Goal: Task Accomplishment & Management: Manage account settings

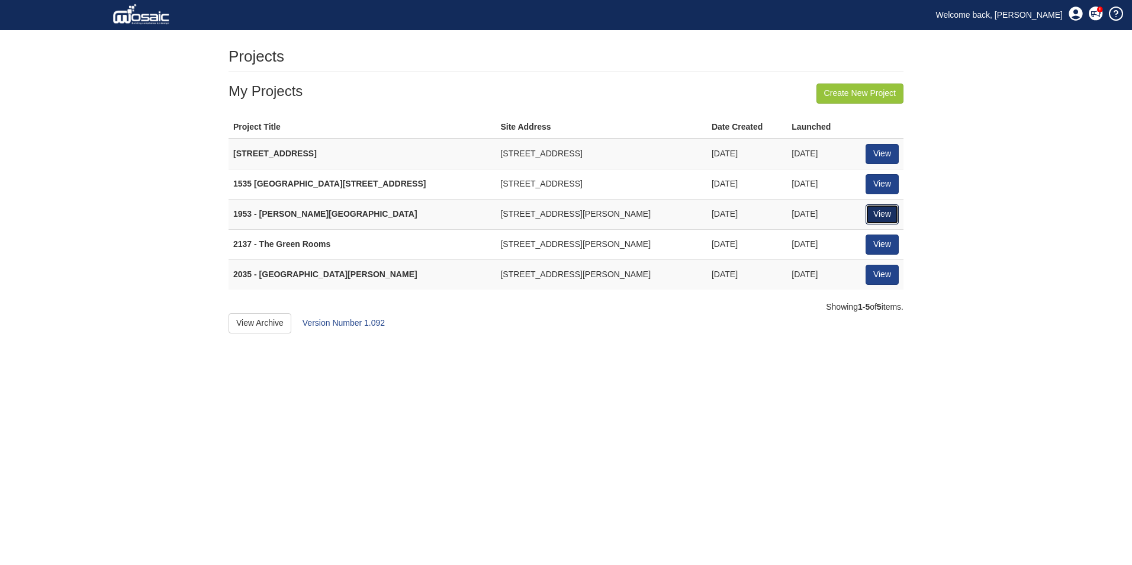
click at [874, 212] on link "View" at bounding box center [881, 214] width 33 height 20
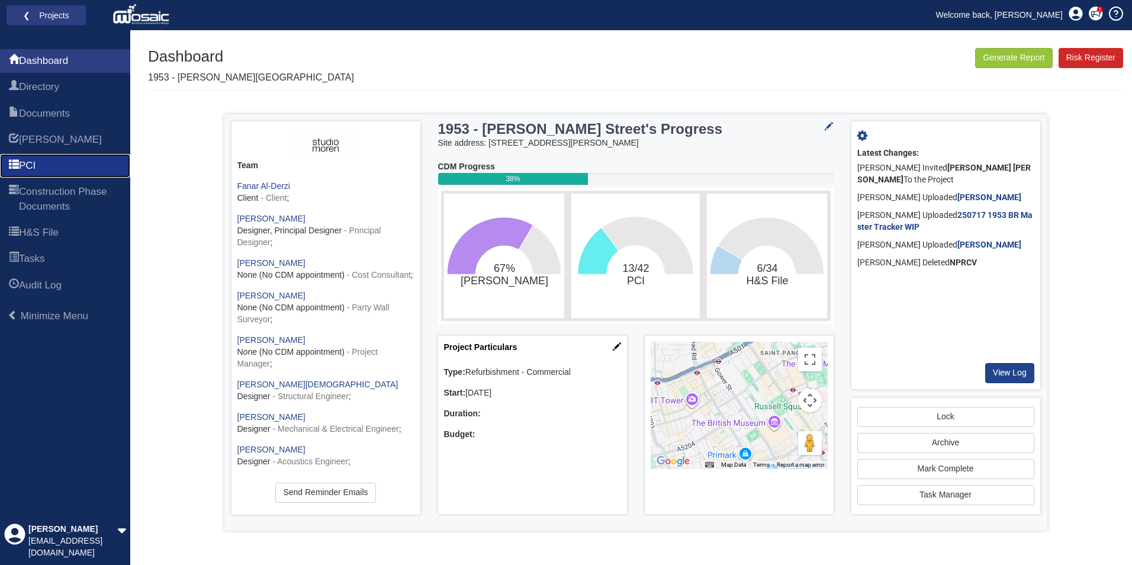
click at [35, 162] on span "PCI" at bounding box center [27, 166] width 17 height 14
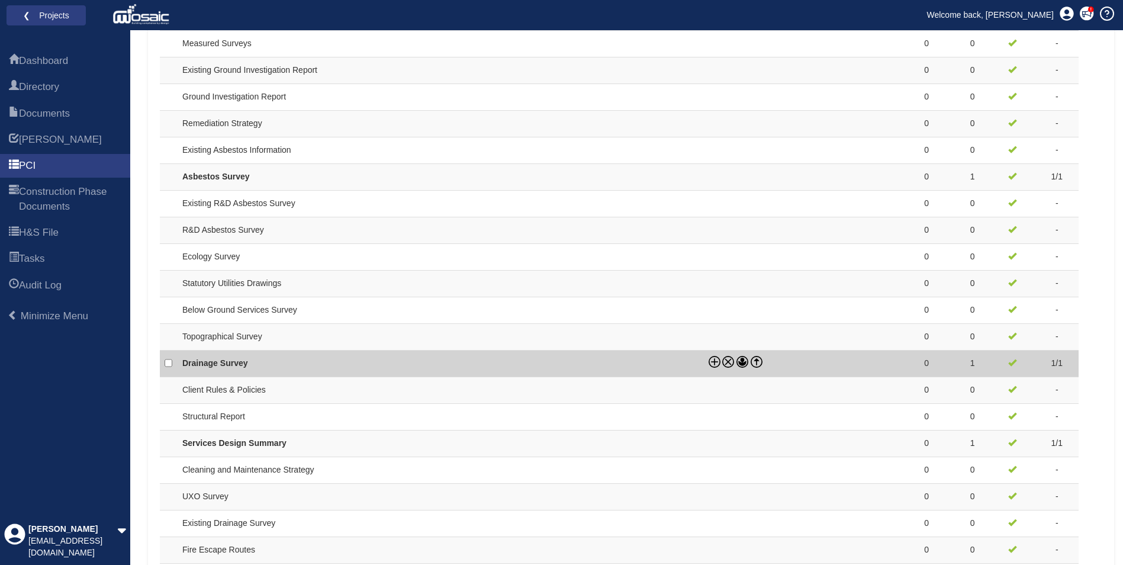
scroll to position [956, 0]
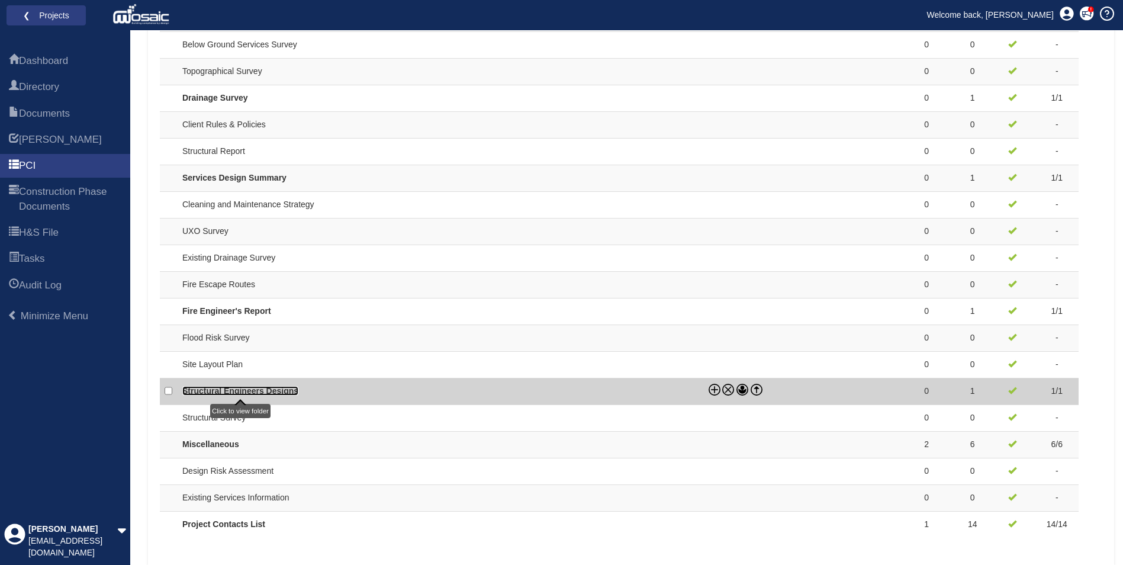
click at [221, 386] on link "Structural Engineers Designs" at bounding box center [240, 390] width 116 height 9
checkbox input "true"
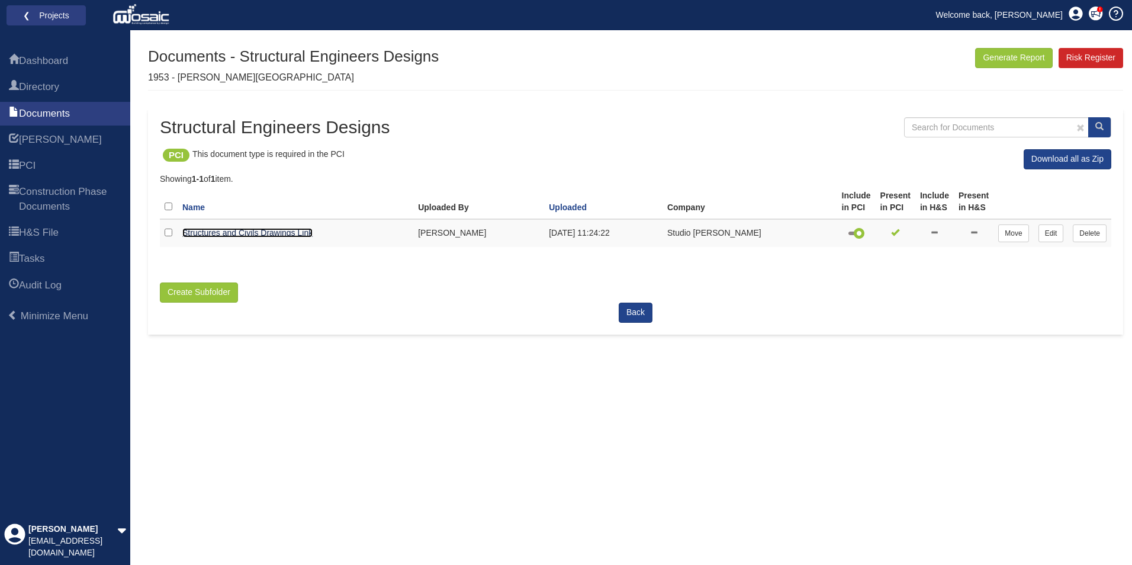
click at [254, 230] on link "Structures and Civils Drawings Link" at bounding box center [247, 232] width 130 height 9
click at [424, 553] on div "Generate Report Show All HARI Select "Yes" for All Eliminated included or "No" …" at bounding box center [635, 306] width 975 height 517
click at [36, 167] on span "PCI" at bounding box center [27, 166] width 17 height 14
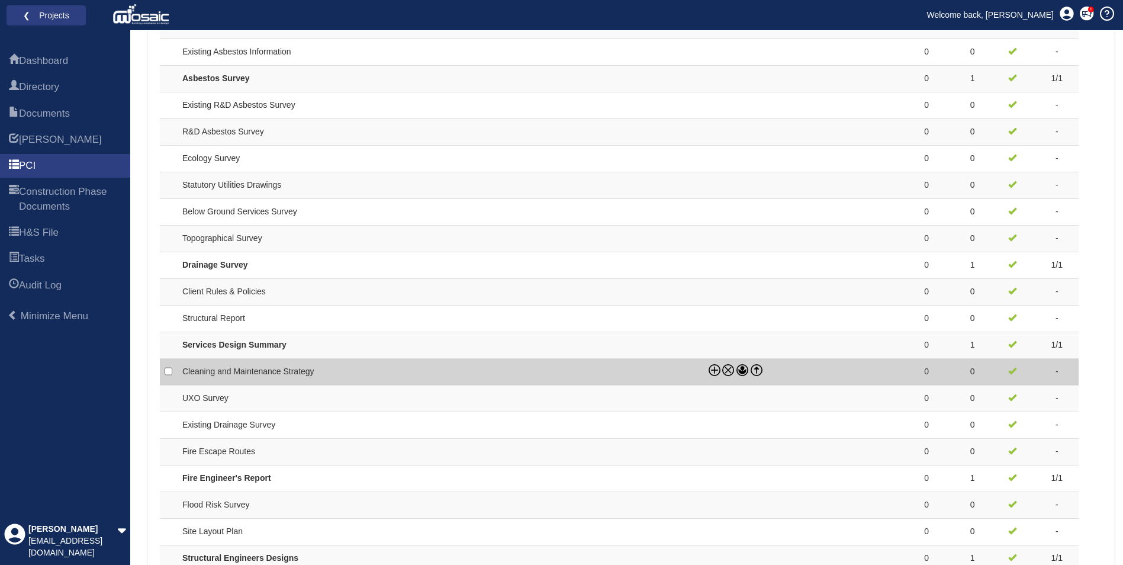
scroll to position [888, 0]
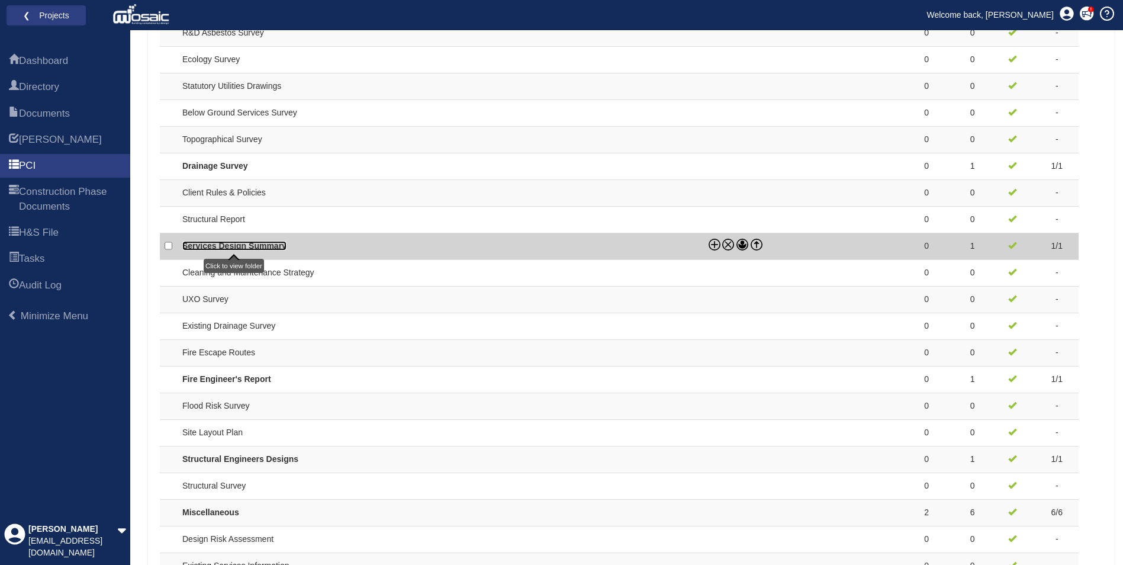
click at [252, 246] on link "Services Design Summary" at bounding box center [234, 245] width 104 height 9
checkbox input "true"
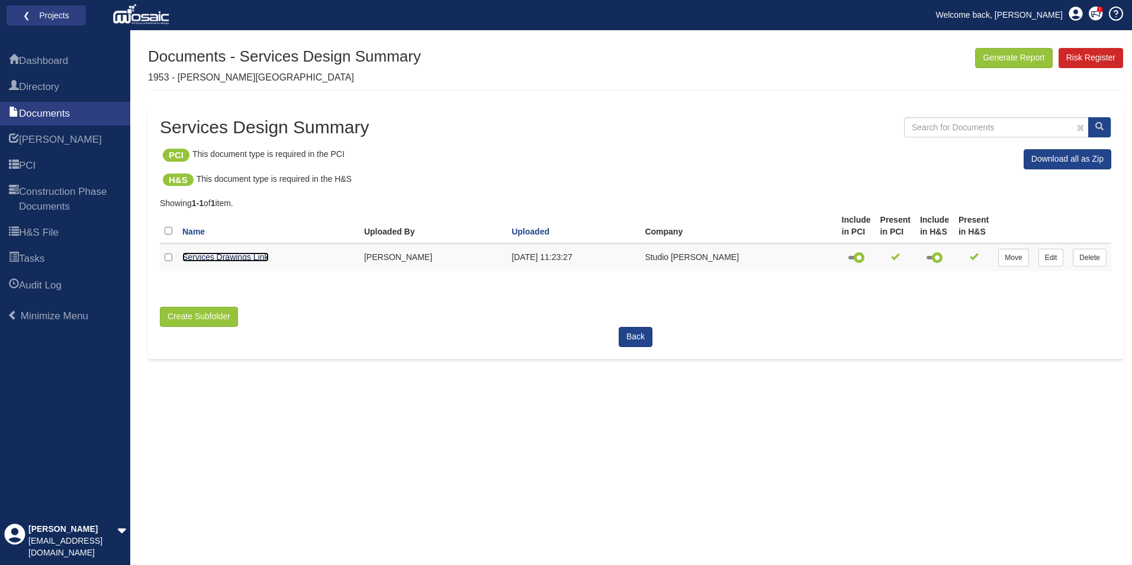
click at [228, 255] on link "Services Drawings Link" at bounding box center [225, 256] width 86 height 9
click at [26, 111] on span "Documents" at bounding box center [44, 114] width 51 height 14
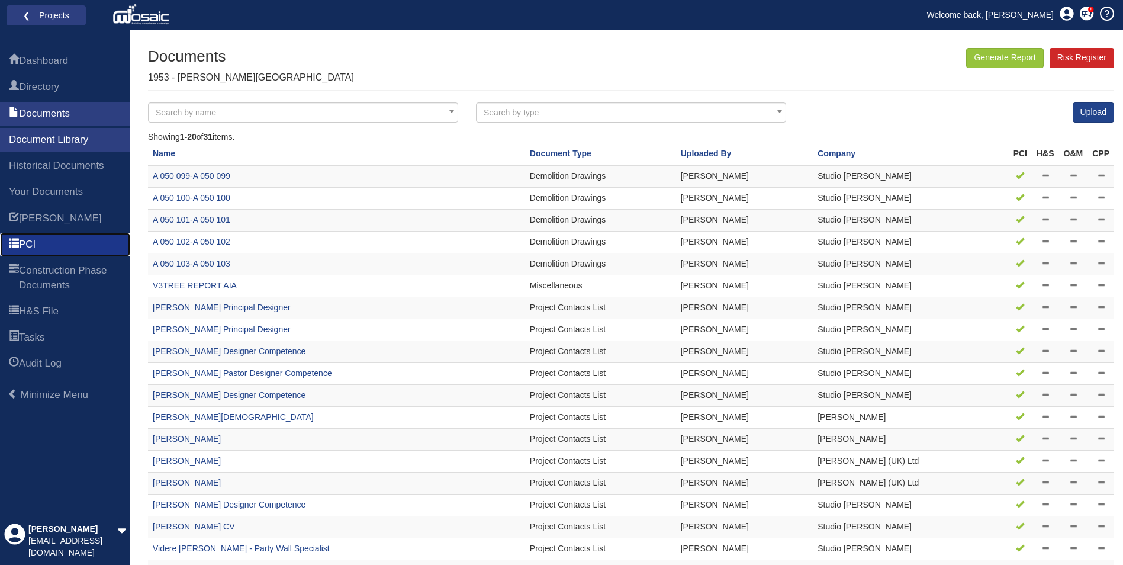
click at [34, 244] on span "PCI" at bounding box center [27, 244] width 17 height 14
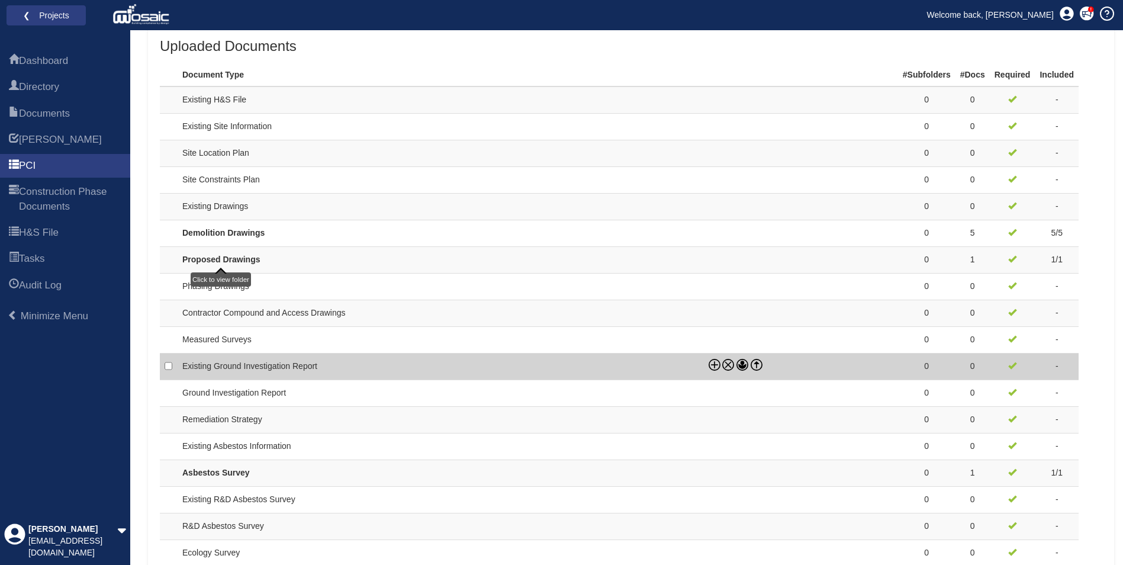
scroll to position [592, 0]
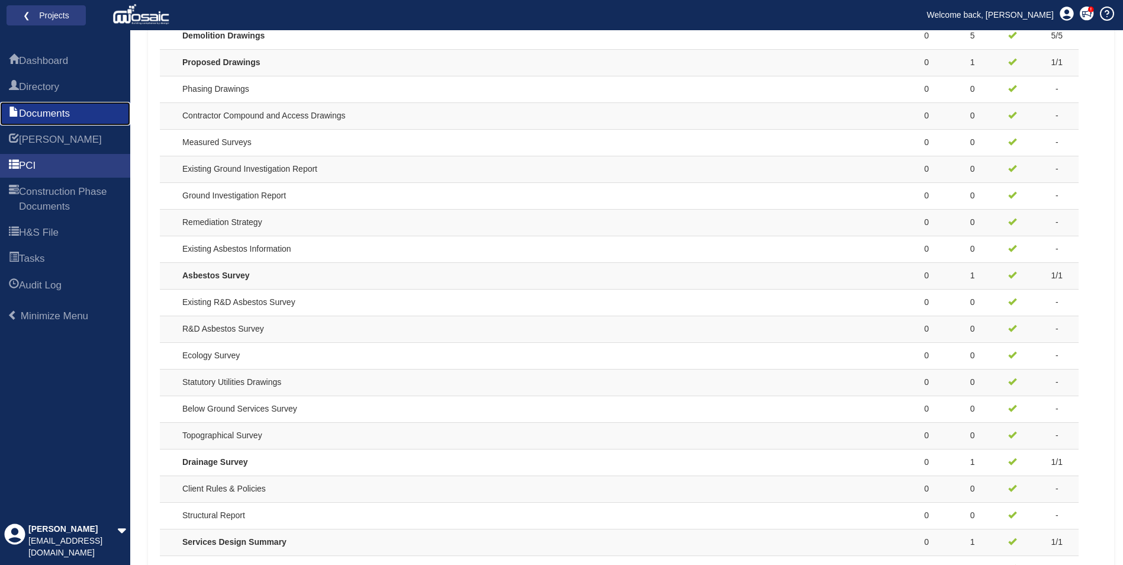
click at [56, 114] on span "Documents" at bounding box center [44, 114] width 51 height 14
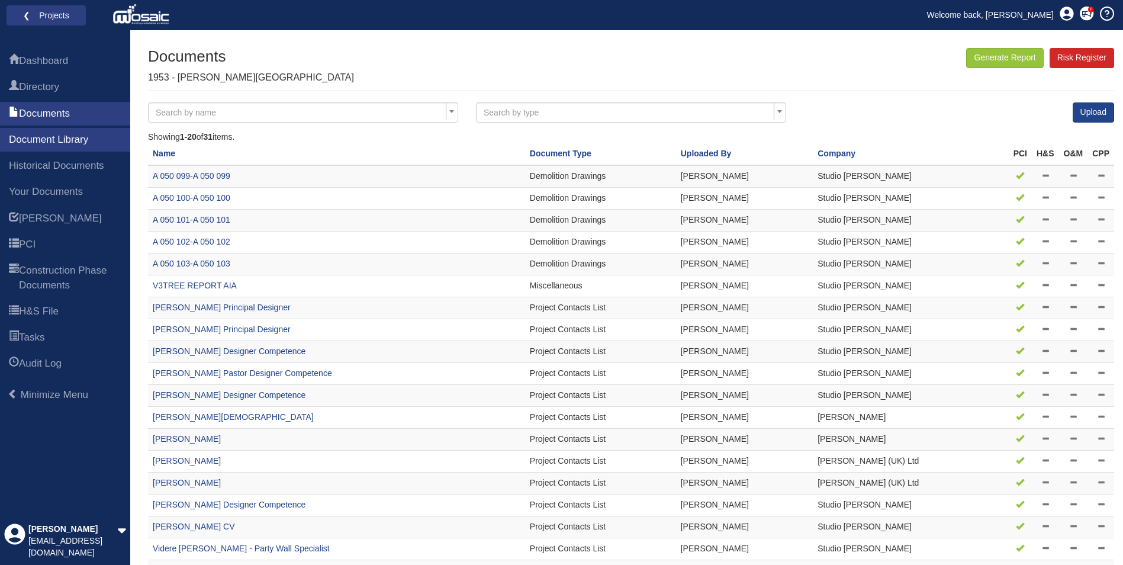
click at [536, 111] on span "Search by type" at bounding box center [511, 112] width 55 height 9
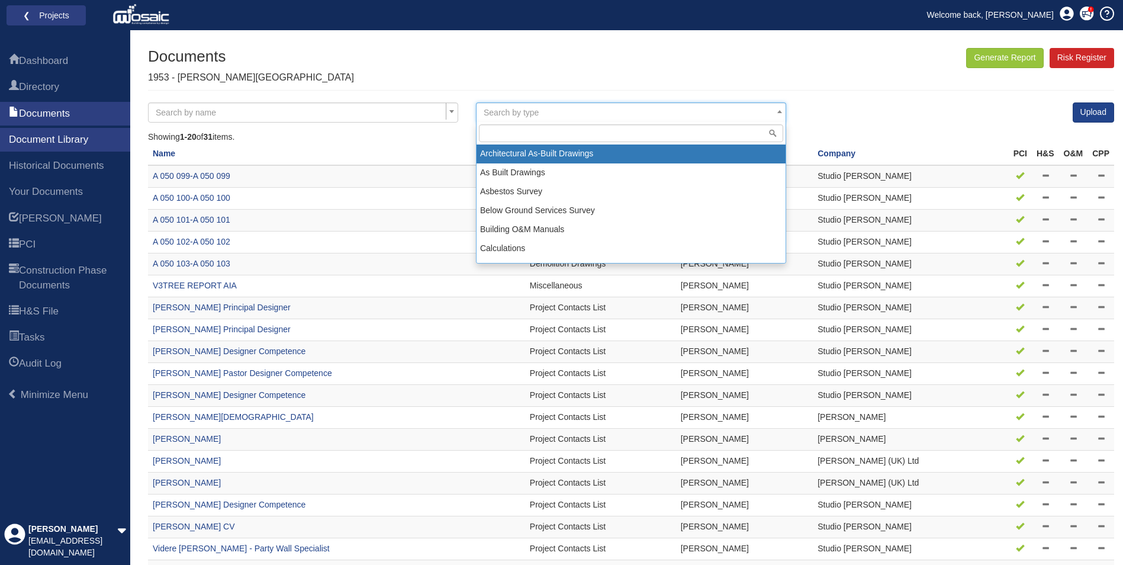
click at [594, 46] on div "Dashboard Directory Documents Document Library Historical Documents Your Docume…" at bounding box center [561, 346] width 1123 height 632
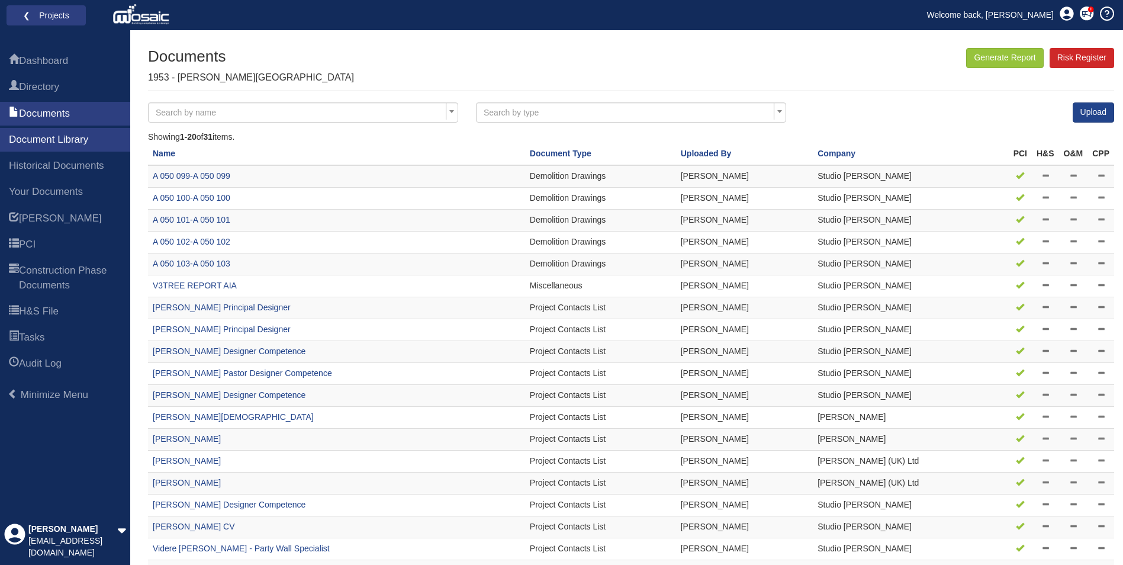
scroll to position [98, 0]
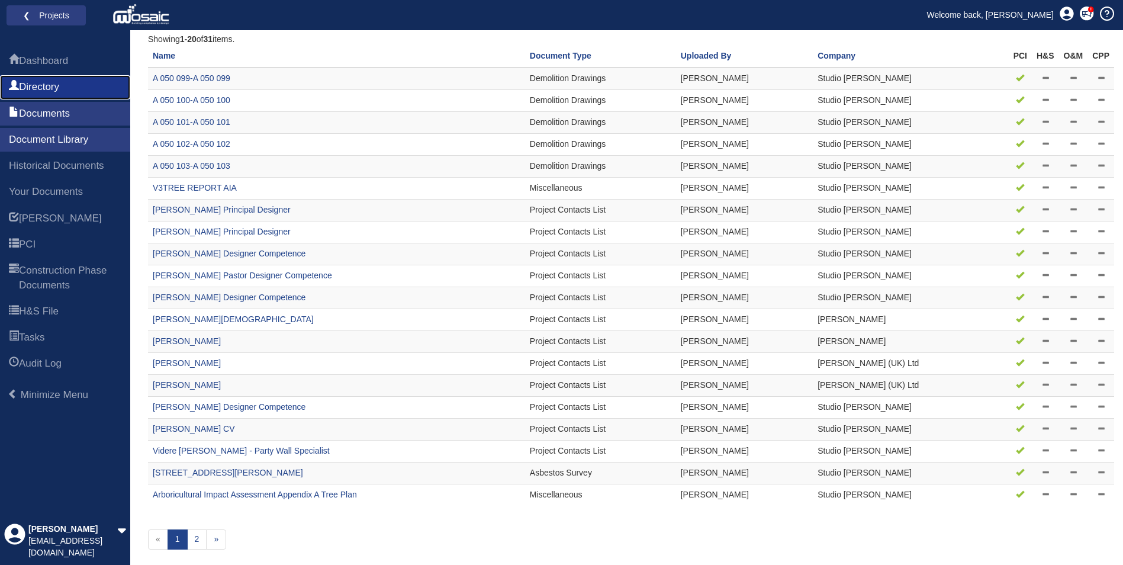
click at [46, 88] on span "Directory" at bounding box center [39, 87] width 40 height 14
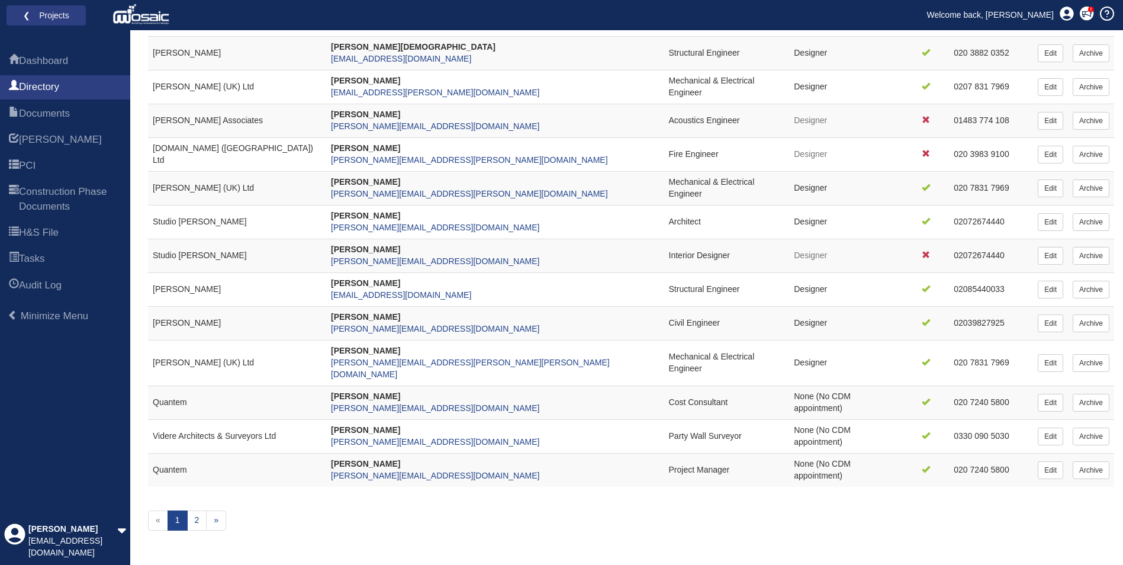
scroll to position [296, 0]
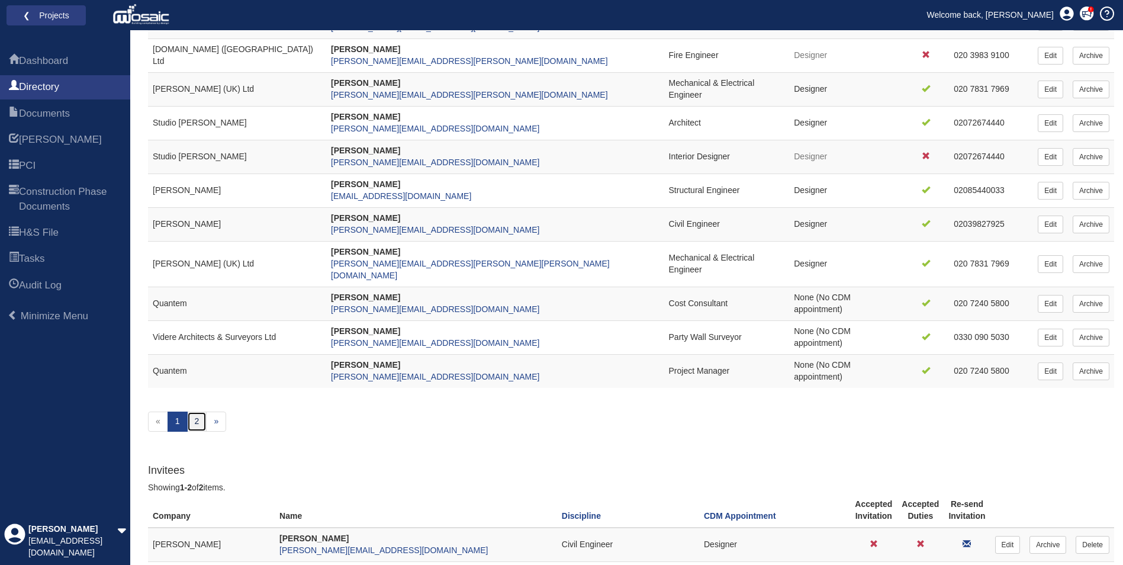
click at [192, 411] on link "2" at bounding box center [197, 421] width 20 height 20
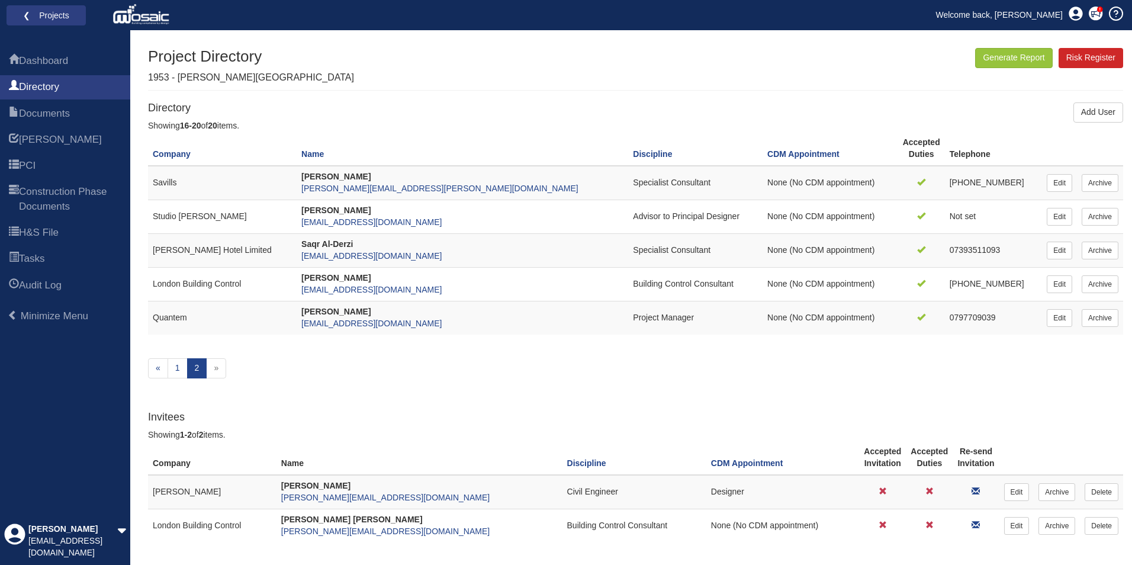
click at [100, 467] on div "Dashboard Directory Documents HARI PCI Construction Phase Documents H&S File Ta…" at bounding box center [65, 306] width 130 height 518
click at [1095, 11] on icon at bounding box center [1095, 14] width 14 height 14
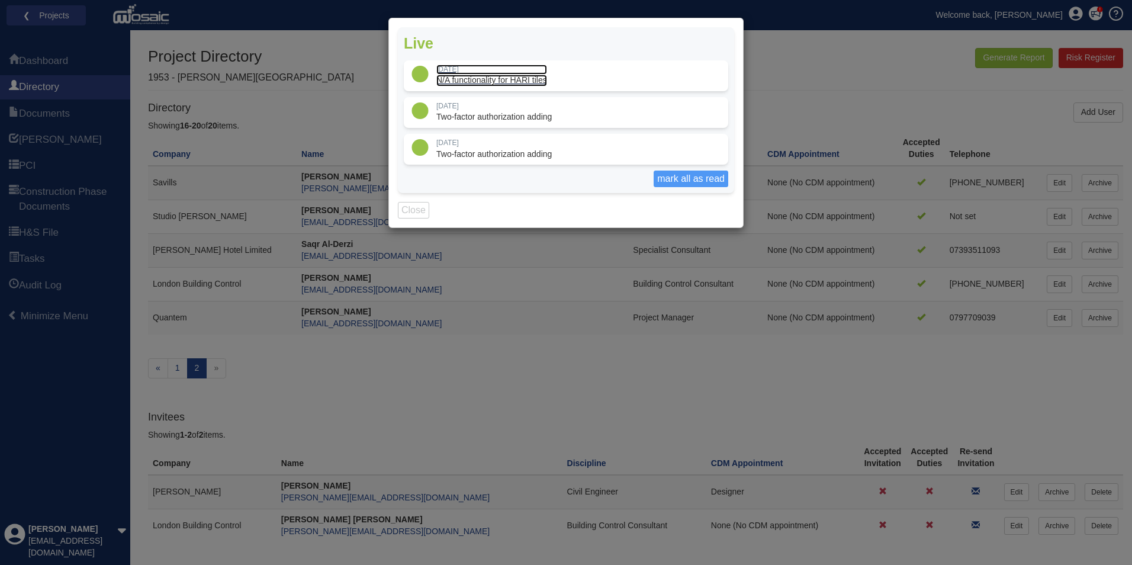
click at [479, 73] on p "[DATE]" at bounding box center [491, 70] width 111 height 10
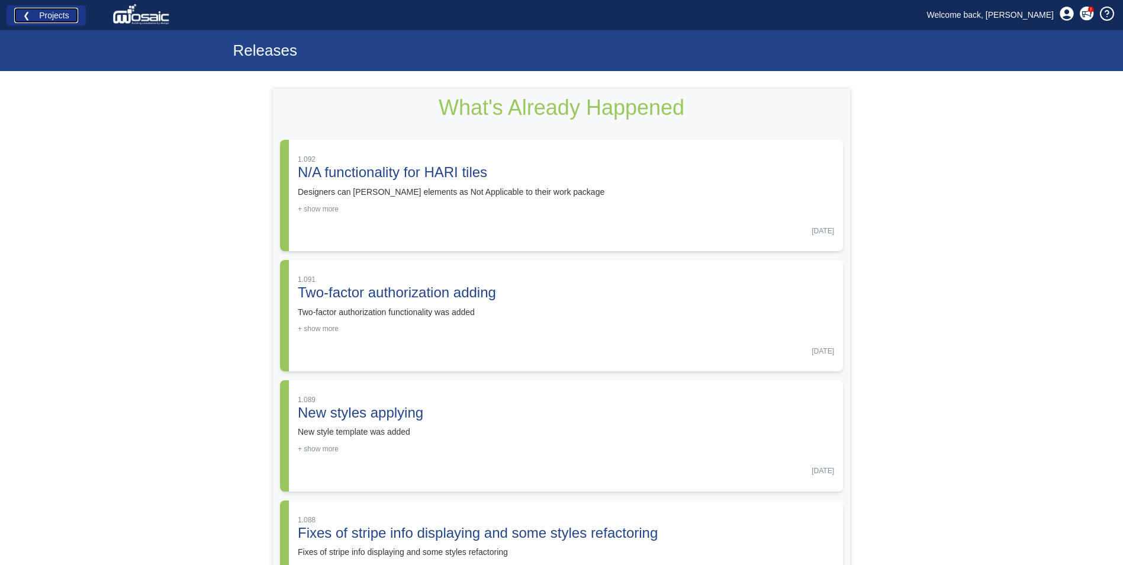
click at [36, 18] on link "❮ Projects" at bounding box center [46, 15] width 64 height 15
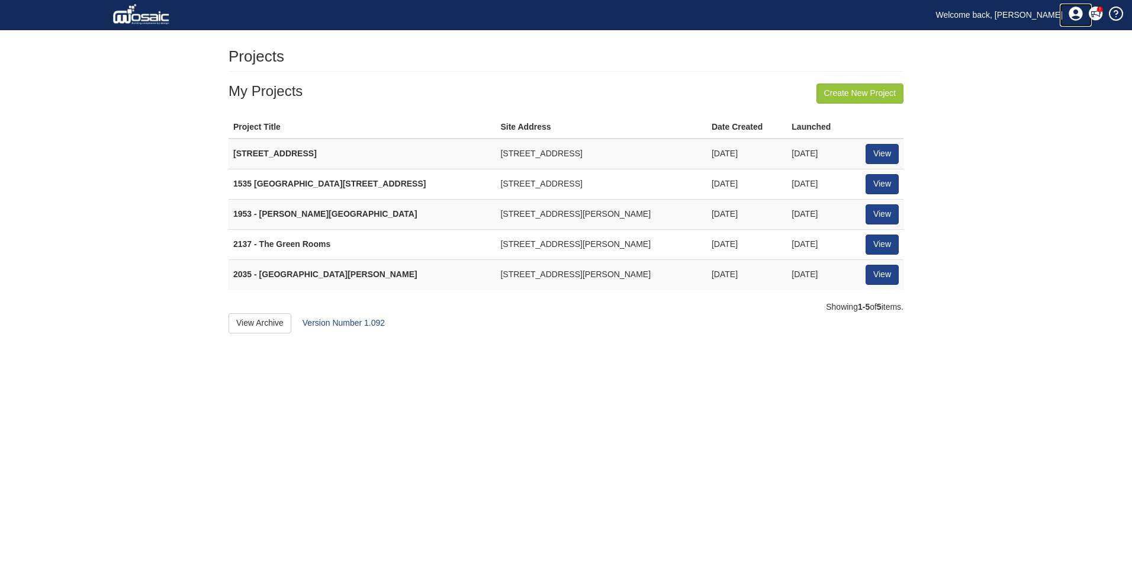
click at [1079, 14] on icon at bounding box center [1075, 14] width 14 height 14
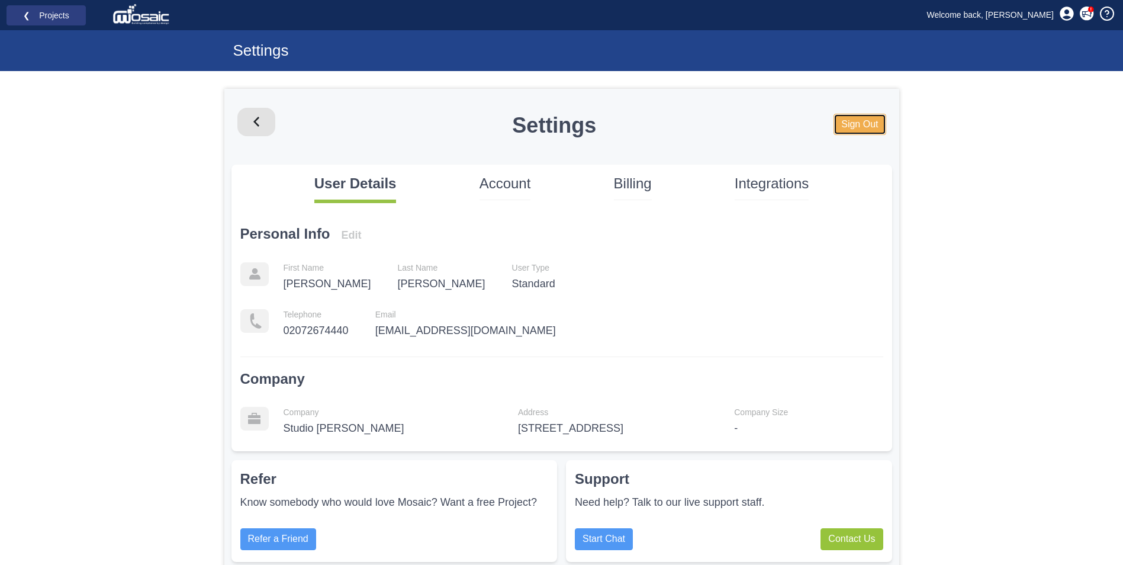
click at [865, 123] on link "Sign Out" at bounding box center [859, 125] width 52 height 22
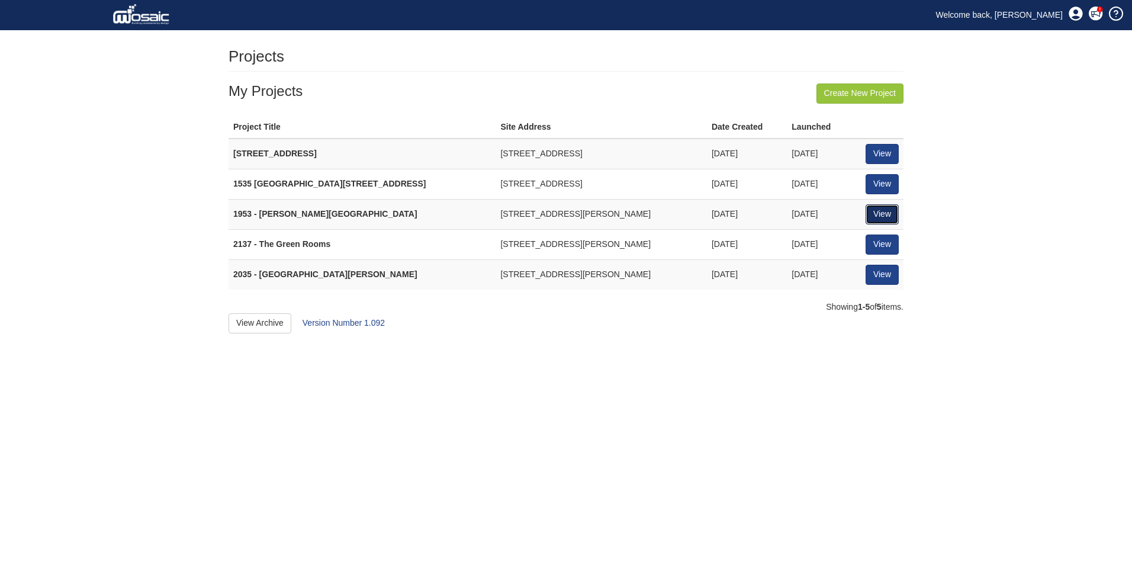
click at [875, 216] on link "View" at bounding box center [881, 214] width 33 height 20
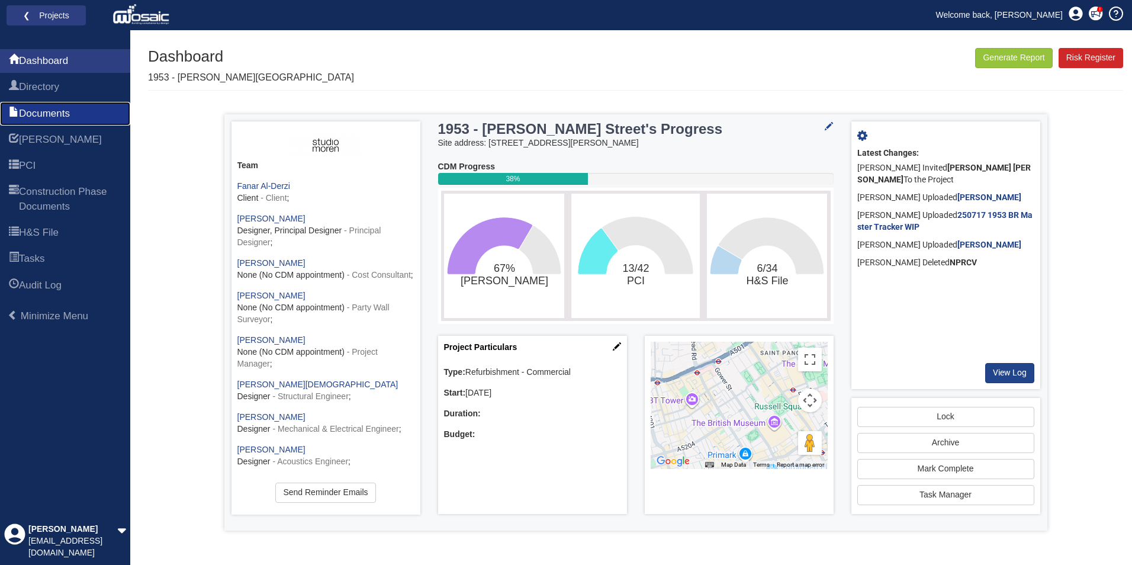
click at [70, 114] on span "Documents" at bounding box center [44, 114] width 51 height 14
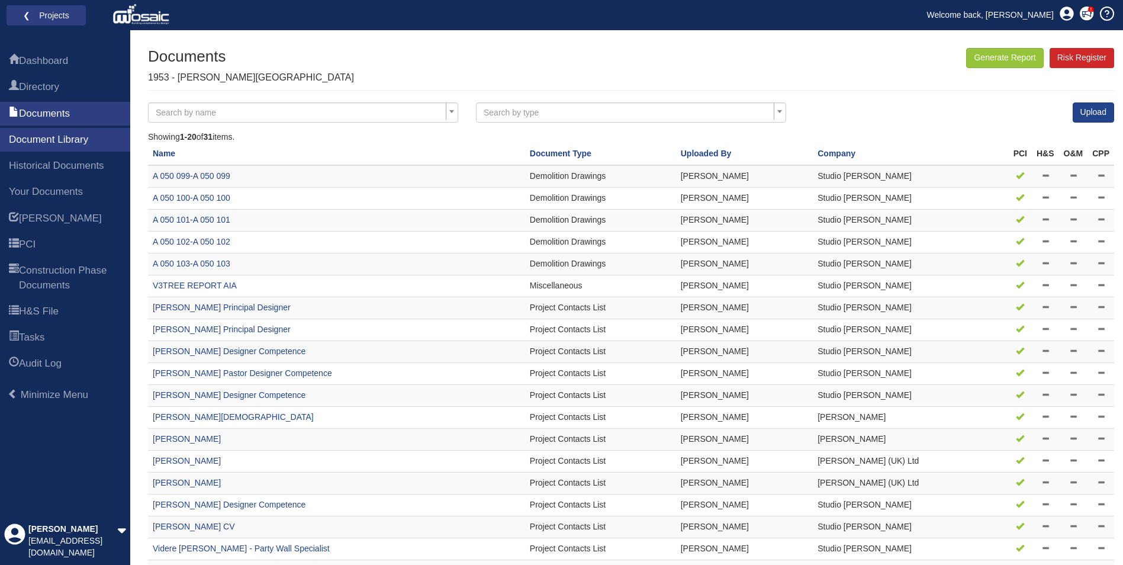
scroll to position [98, 0]
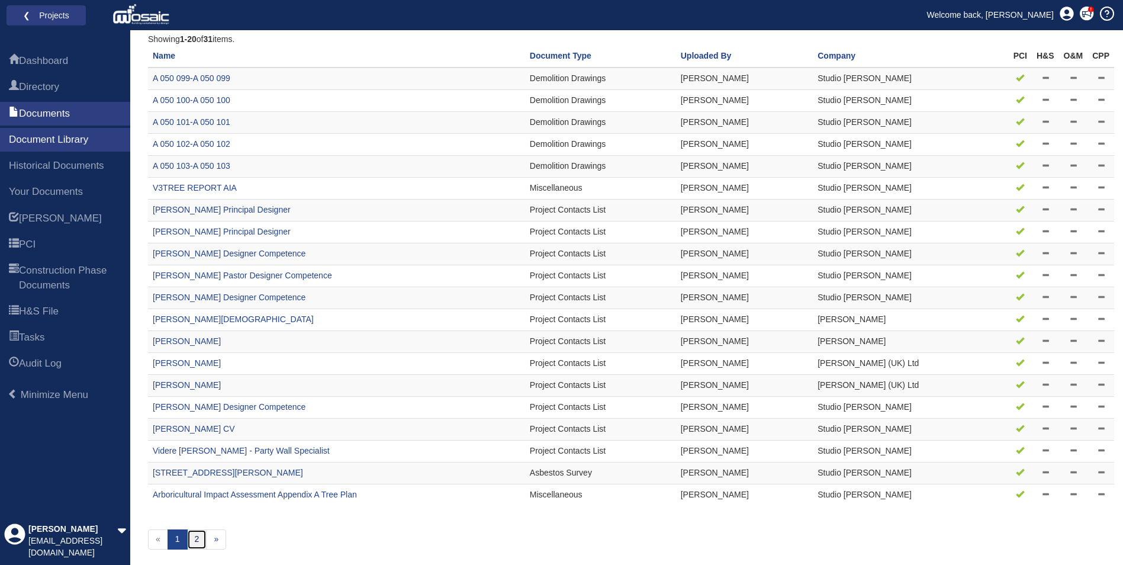
click at [198, 534] on link "2" at bounding box center [197, 539] width 20 height 20
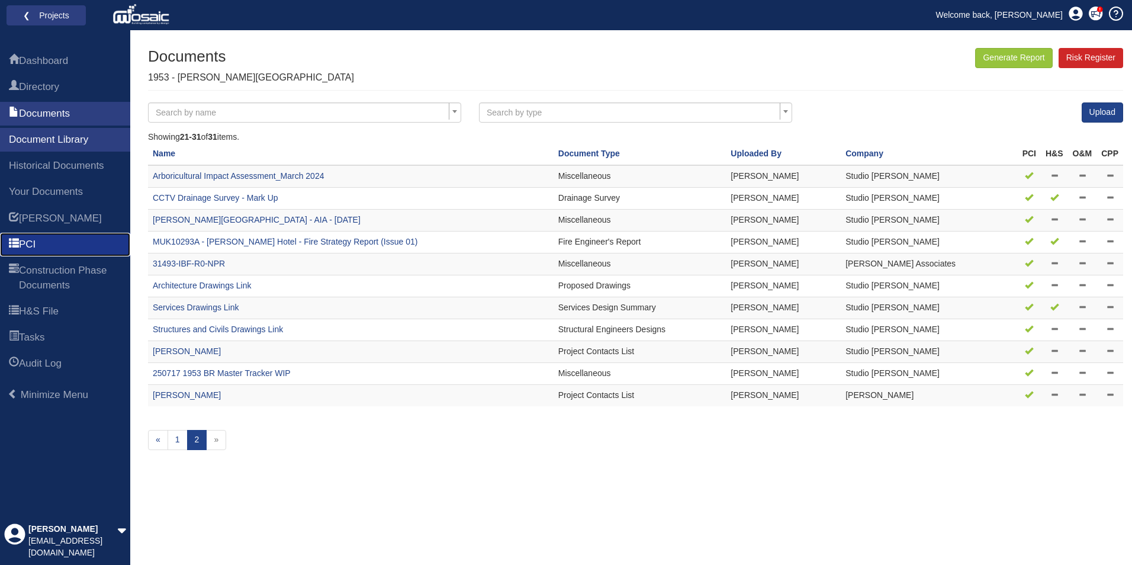
click at [33, 243] on span "PCI" at bounding box center [27, 244] width 17 height 14
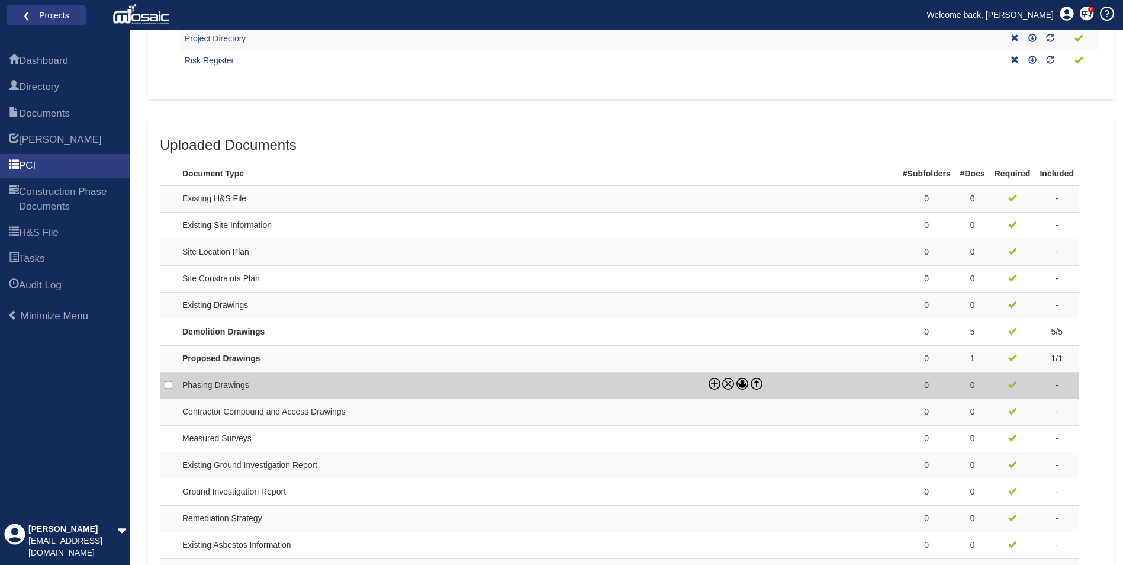
scroll to position [691, 0]
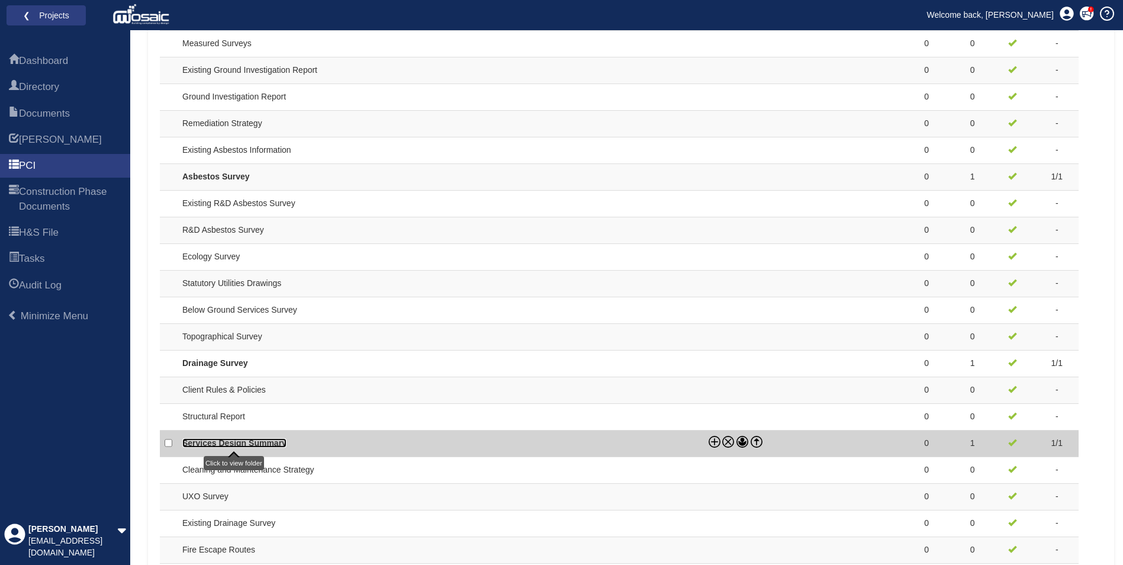
click at [249, 438] on link "Services Design Summary" at bounding box center [234, 442] width 104 height 9
checkbox input "true"
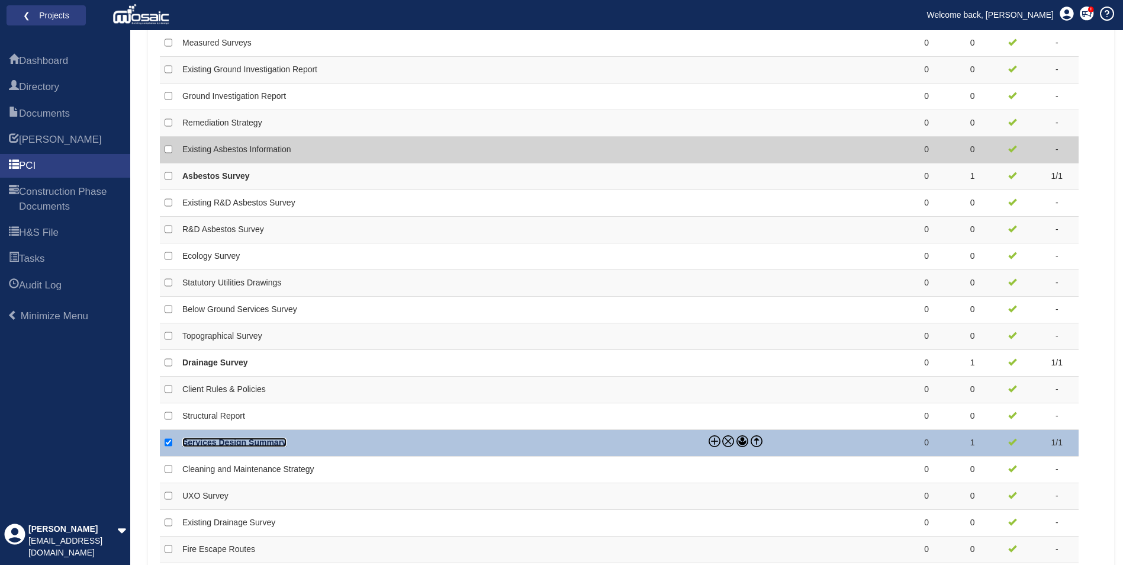
scroll to position [956, 0]
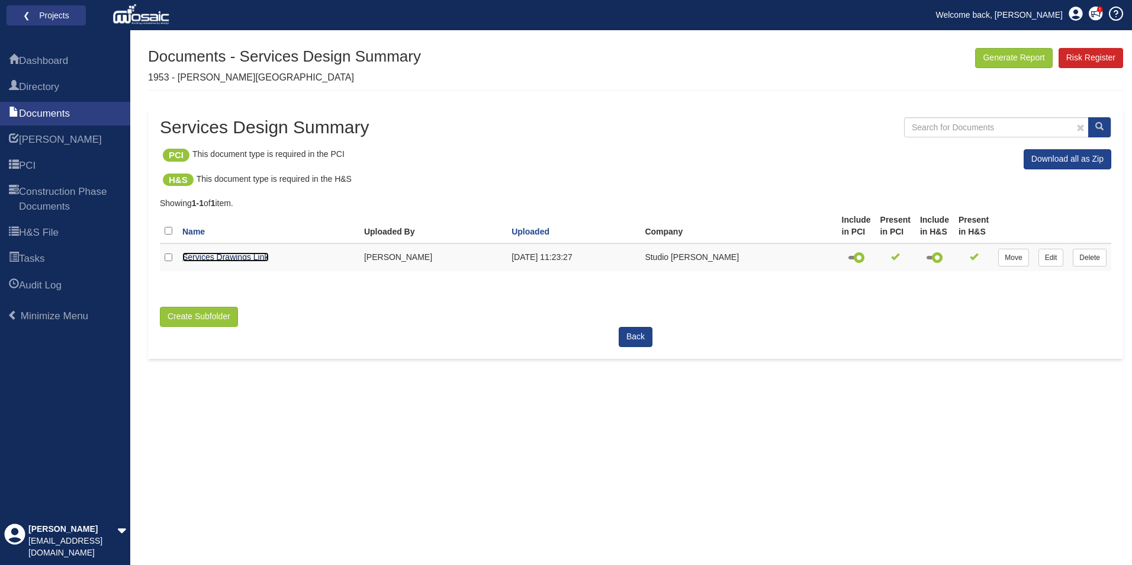
click at [225, 259] on link "Services Drawings Link" at bounding box center [225, 256] width 86 height 9
click at [1040, 16] on link "Welcome back, [PERSON_NAME]" at bounding box center [999, 15] width 144 height 18
